Goal: Task Accomplishment & Management: Complete application form

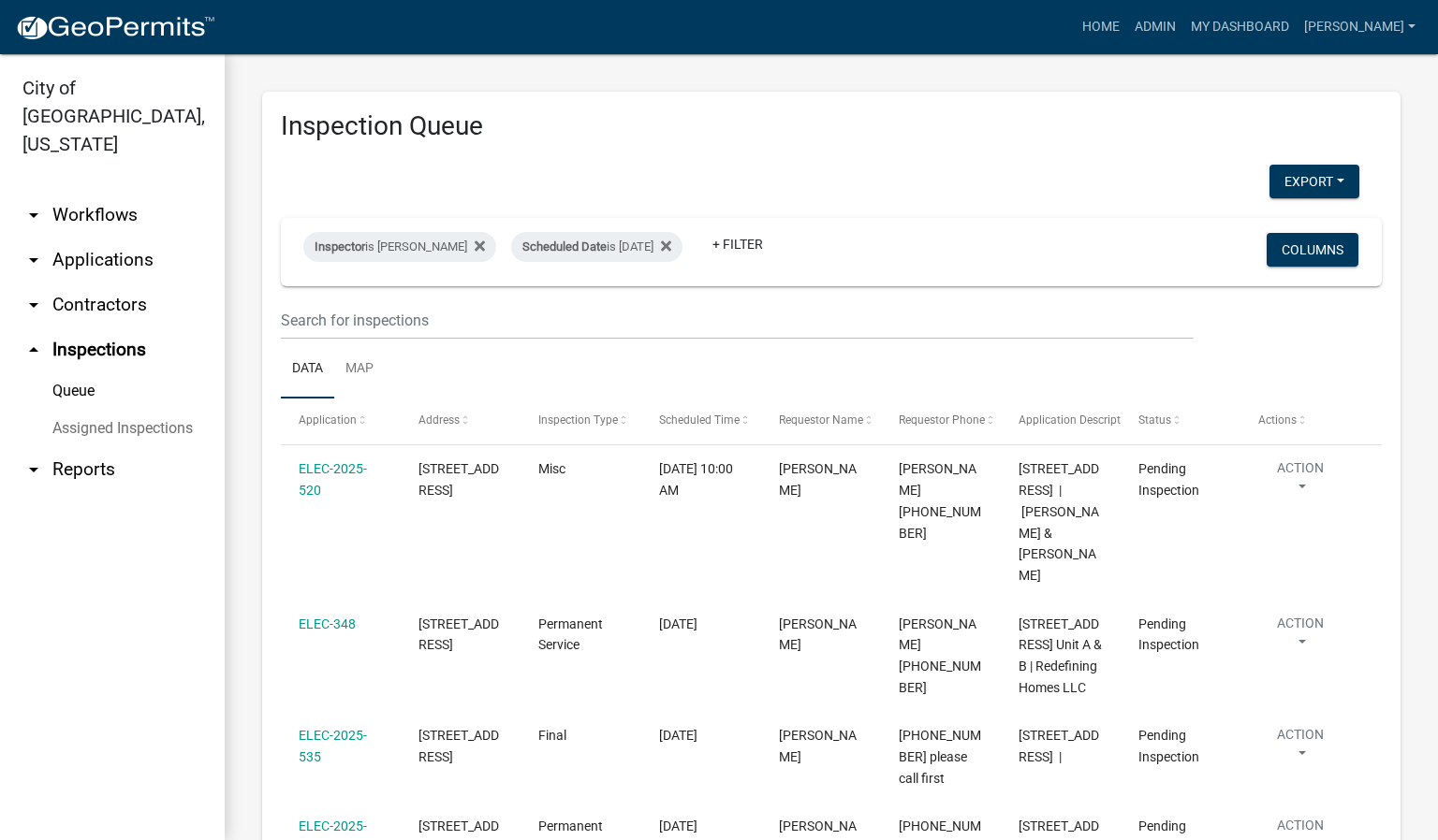
scroll to position [281, 0]
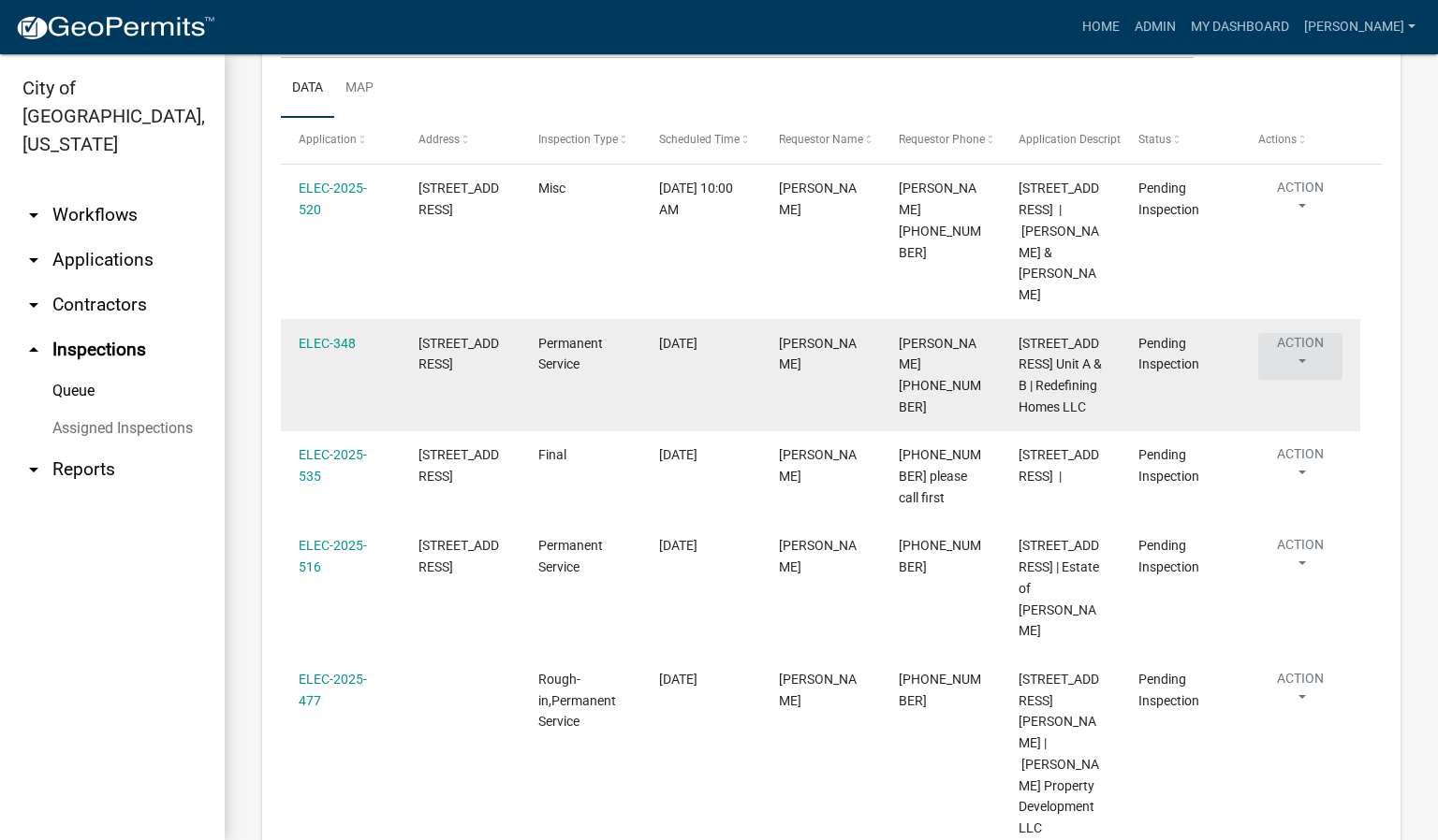
click at [1301, 337] on button "Action" at bounding box center [1301, 356] width 84 height 47
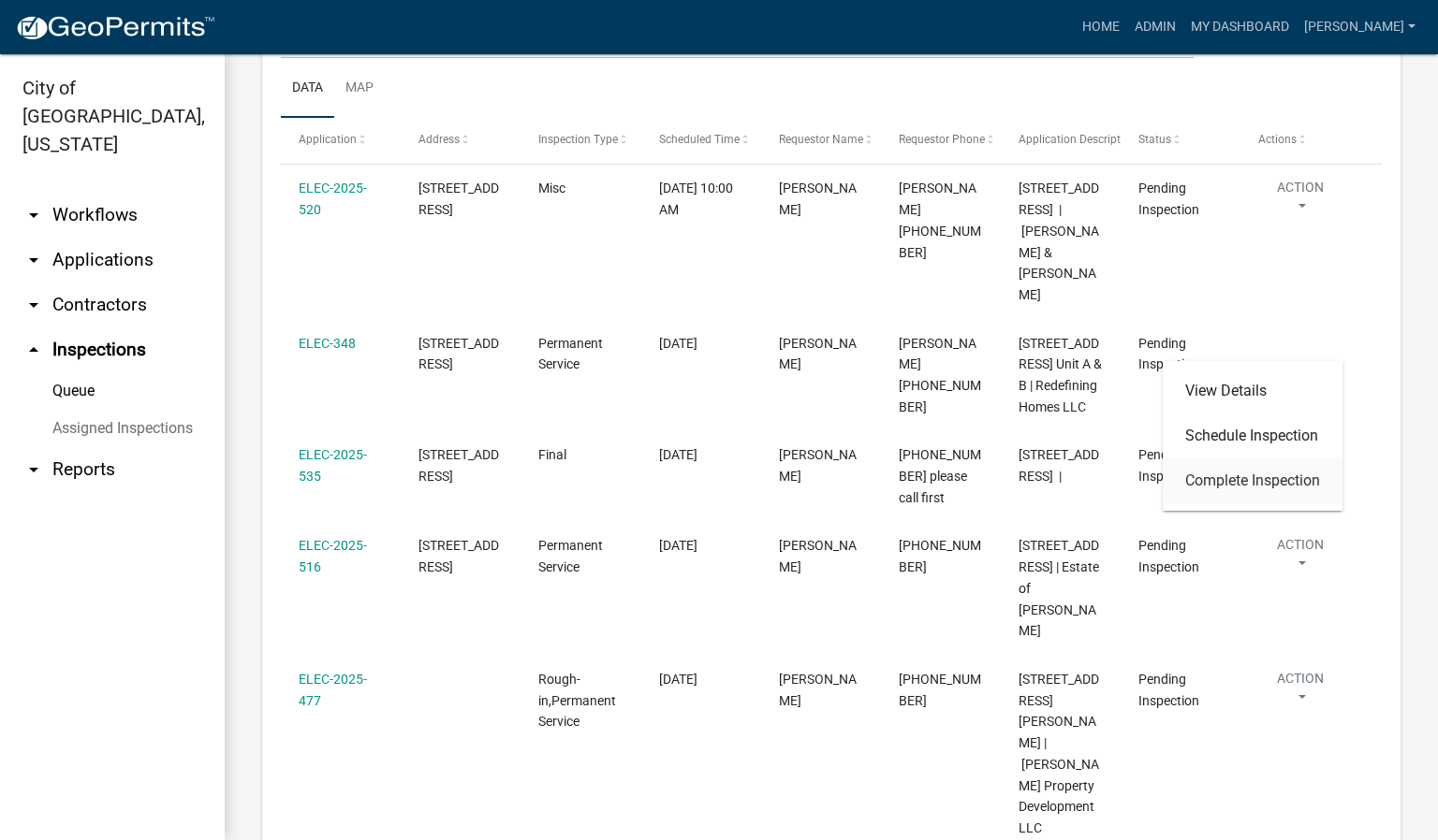
click at [1264, 472] on link "Complete Inspection" at bounding box center [1253, 480] width 180 height 45
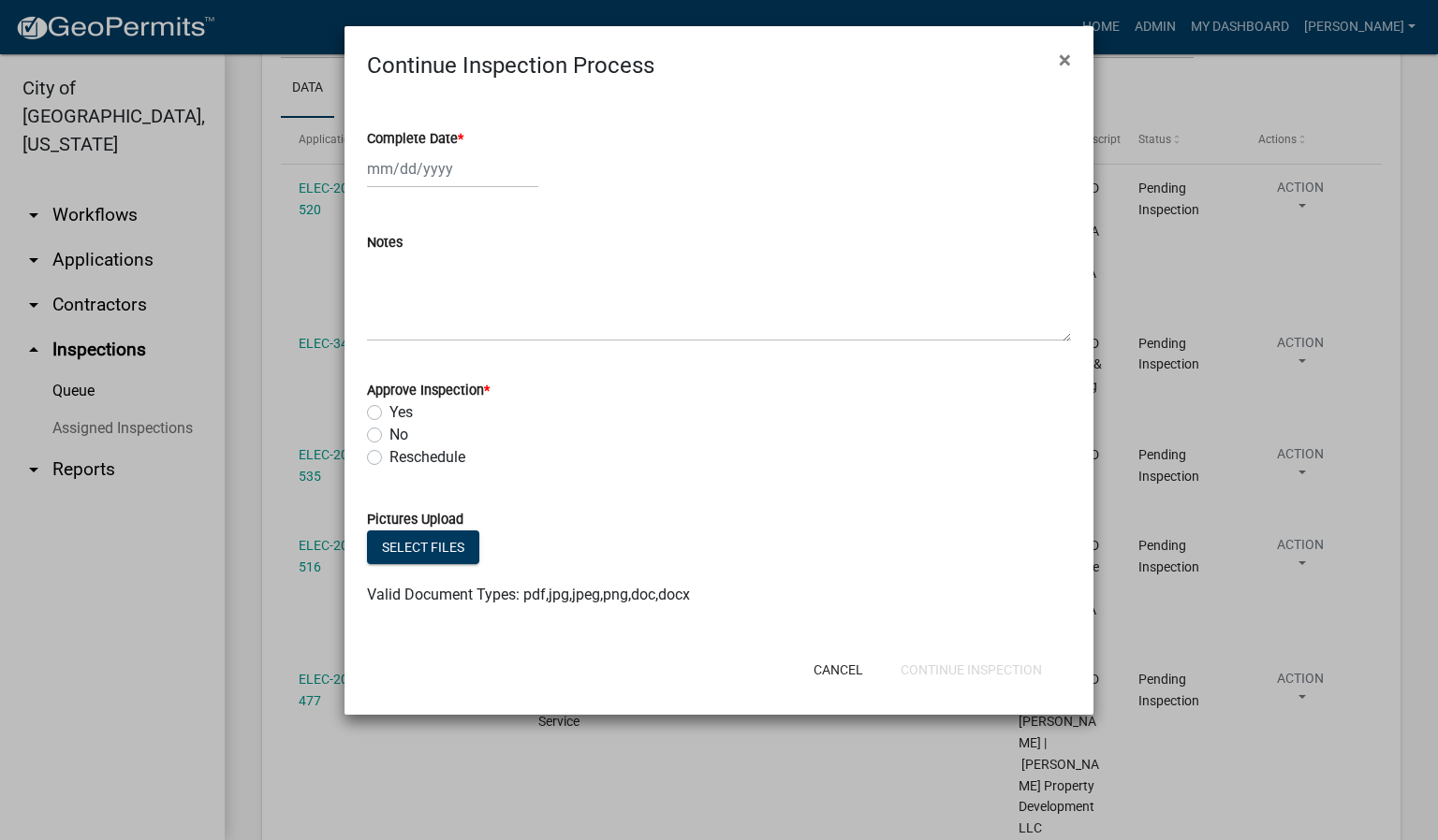
click at [461, 137] on span "*" at bounding box center [460, 138] width 6 height 16
click at [461, 150] on input "Complete Date *" at bounding box center [452, 169] width 171 height 38
select select "10"
select select "2025"
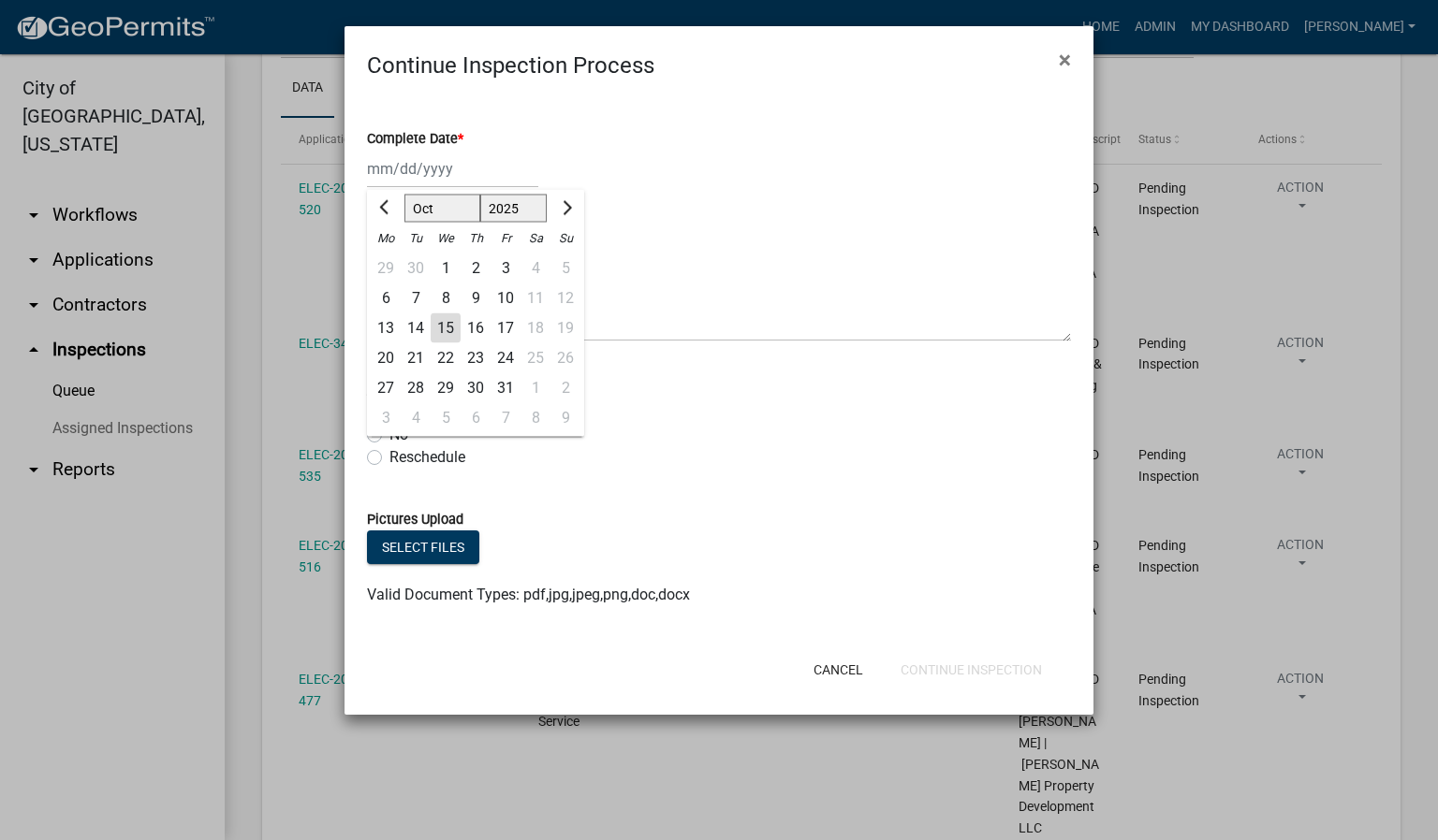
click at [448, 326] on div "15" at bounding box center [445, 327] width 30 height 30
type input "[DATE]"
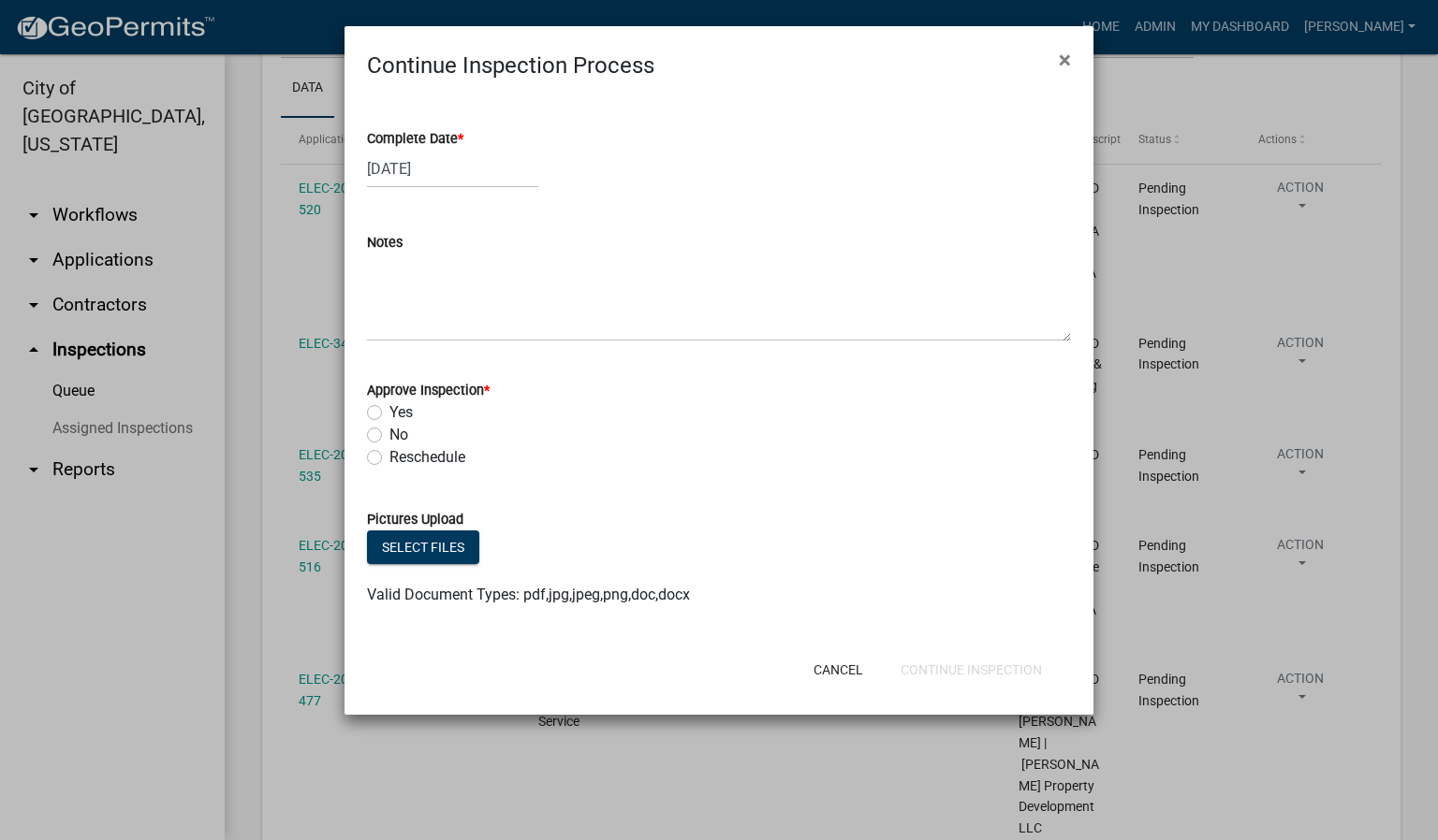
drag, startPoint x: 376, startPoint y: 412, endPoint x: 458, endPoint y: 458, distance: 94.0
click at [390, 412] on label "Yes" at bounding box center [401, 413] width 24 height 23
click at [390, 412] on input "Yes" at bounding box center [395, 408] width 12 height 12
radio input "true"
click at [962, 669] on button "Continue Inspection" at bounding box center [970, 669] width 171 height 33
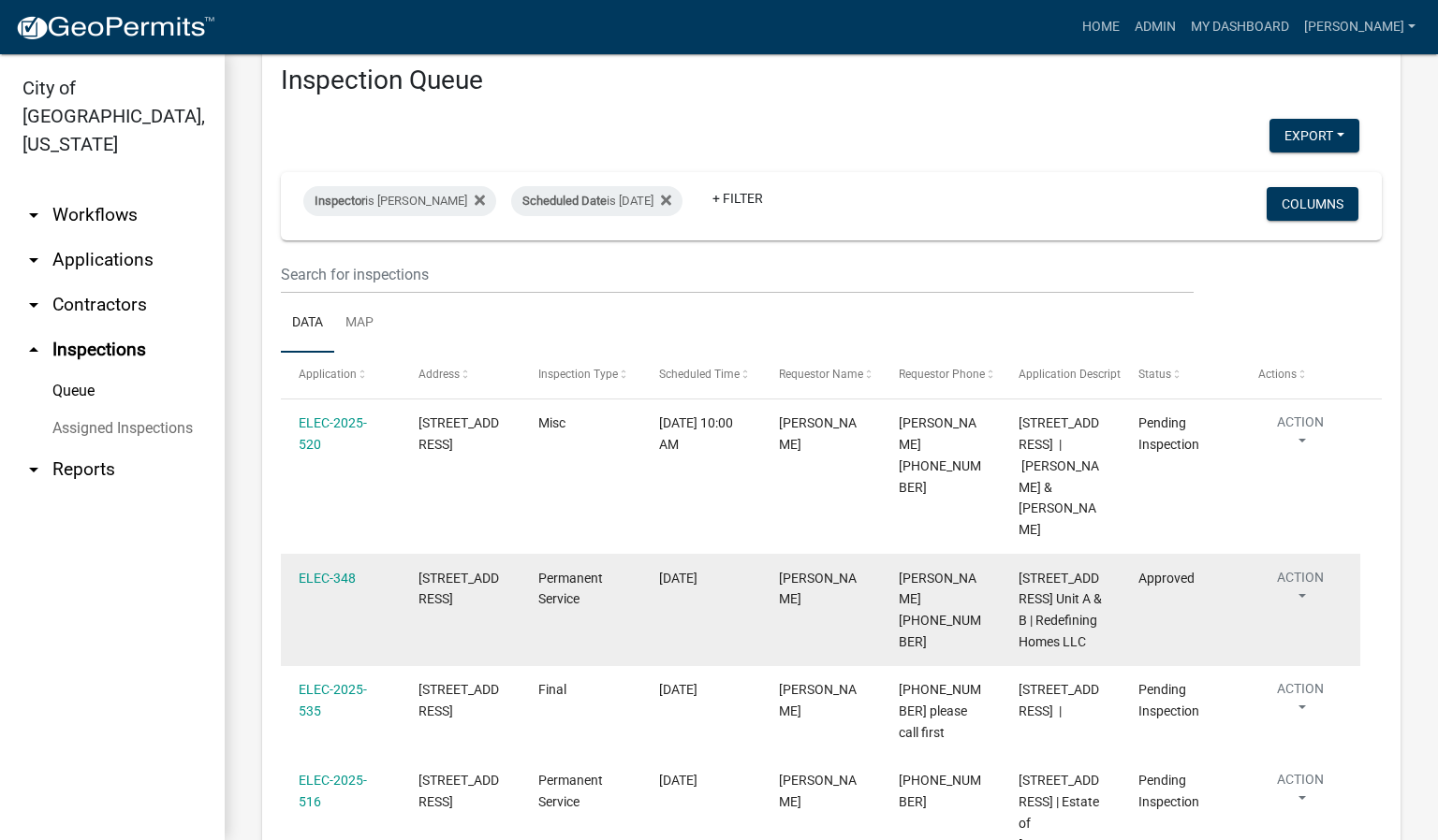
scroll to position [36, 0]
